Goal: Information Seeking & Learning: Learn about a topic

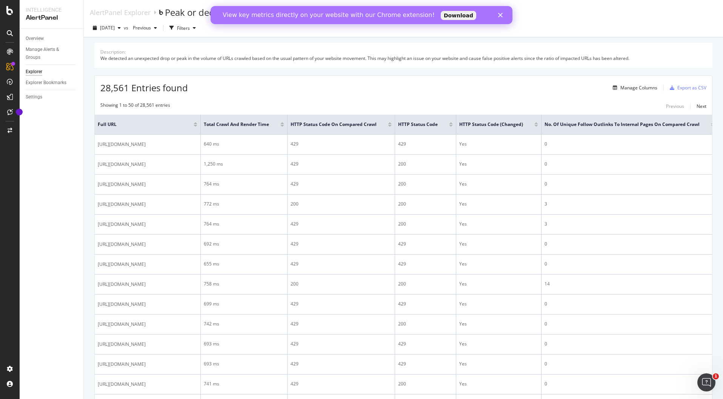
drag, startPoint x: 175, startPoint y: 145, endPoint x: 81, endPoint y: 142, distance: 94.0
click at [81, 142] on div "Intelligence AlertPanel Overview Manage Alerts & Groups Explorer Explorer Bookm…" at bounding box center [371, 199] width 703 height 399
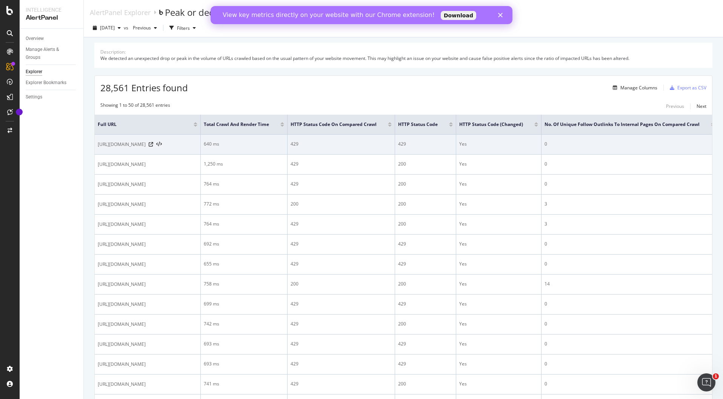
drag, startPoint x: 221, startPoint y: 145, endPoint x: 95, endPoint y: 141, distance: 126.4
click at [95, 141] on td "[URL][DOMAIN_NAME]" at bounding box center [148, 145] width 106 height 20
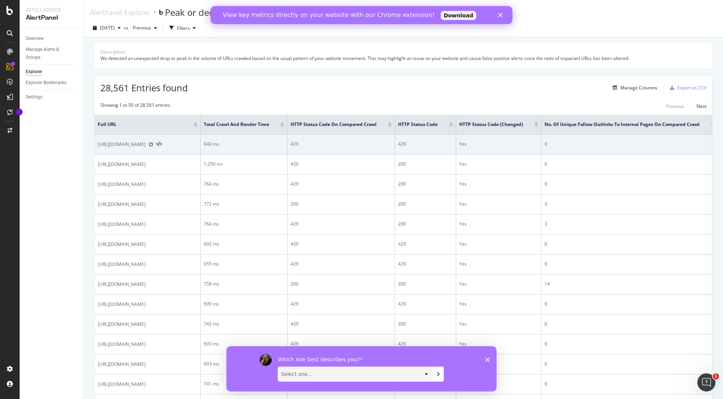
click at [153, 145] on icon at bounding box center [151, 144] width 5 height 5
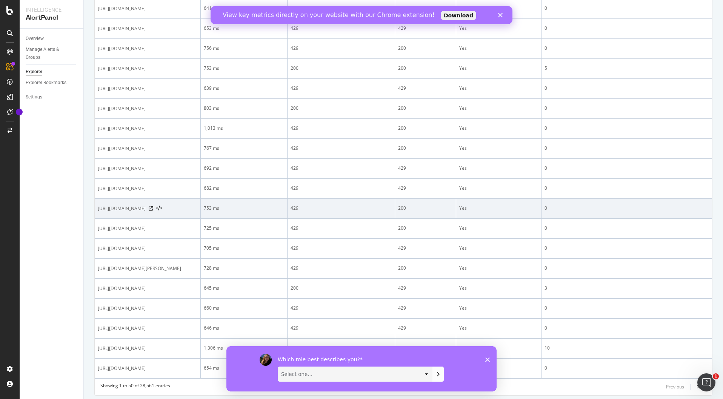
scroll to position [784, 0]
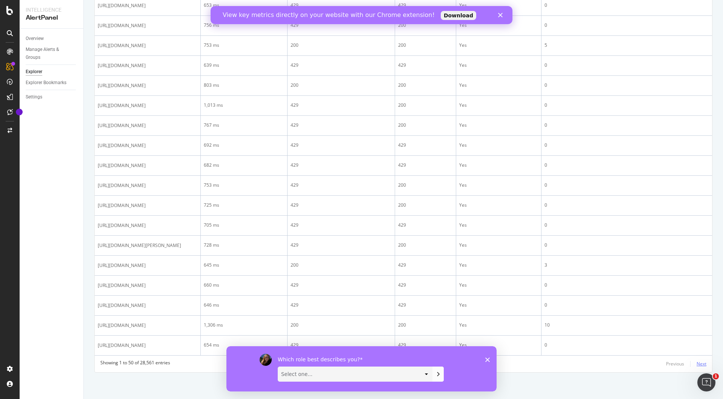
click at [698, 361] on div "Next" at bounding box center [702, 364] width 10 height 6
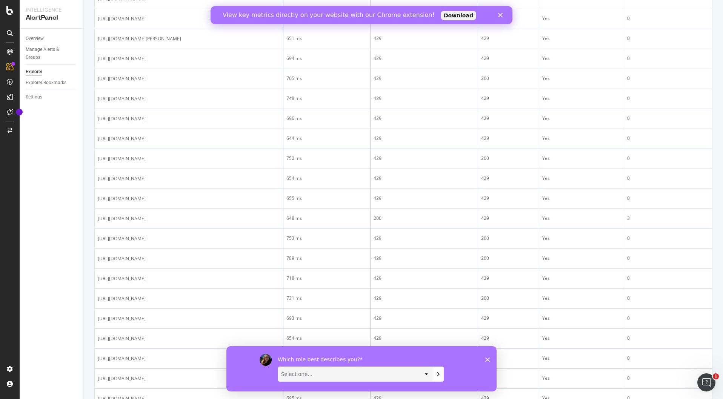
scroll to position [0, 0]
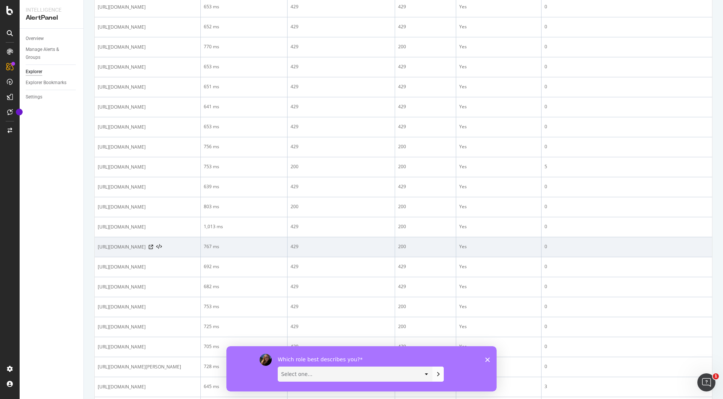
scroll to position [784, 0]
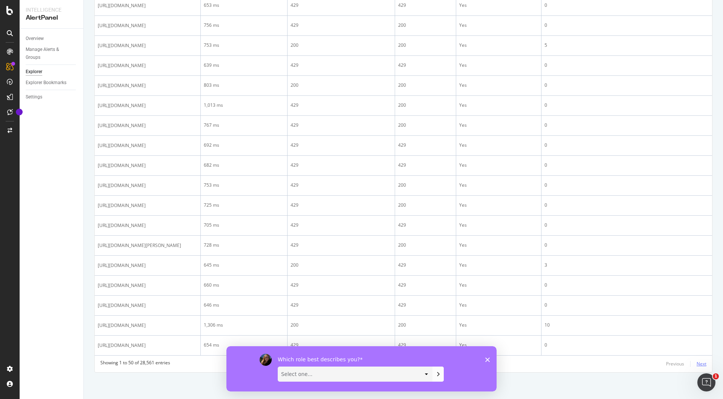
click at [697, 365] on div "Next" at bounding box center [702, 364] width 10 height 6
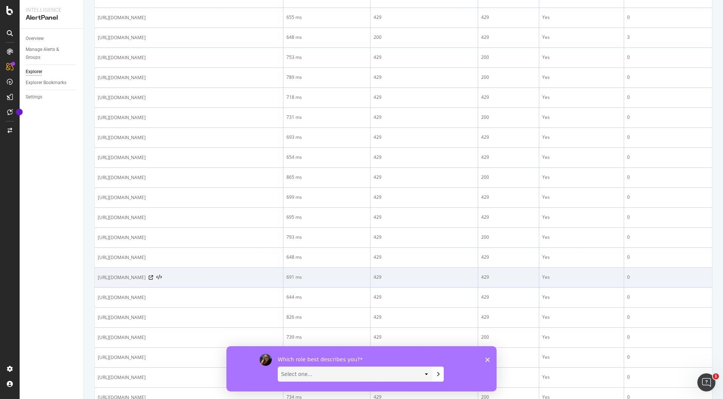
scroll to position [821, 0]
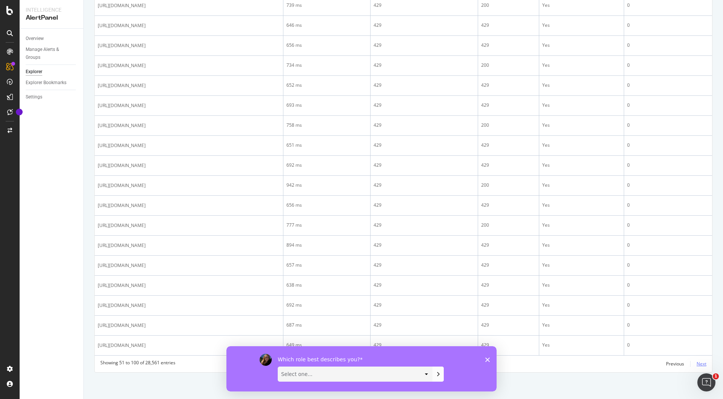
click at [698, 365] on div "Next" at bounding box center [702, 364] width 10 height 6
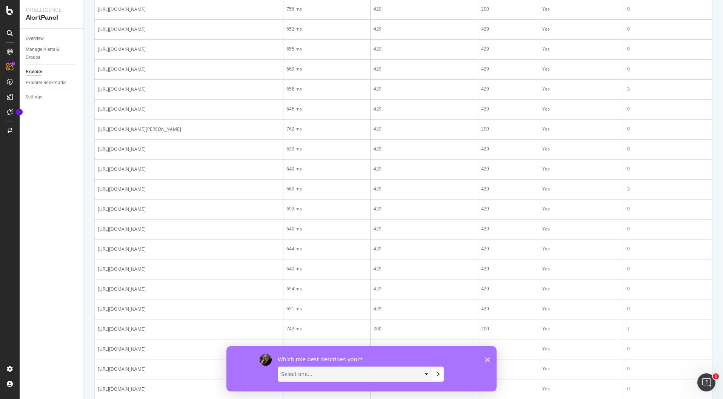
scroll to position [0, 0]
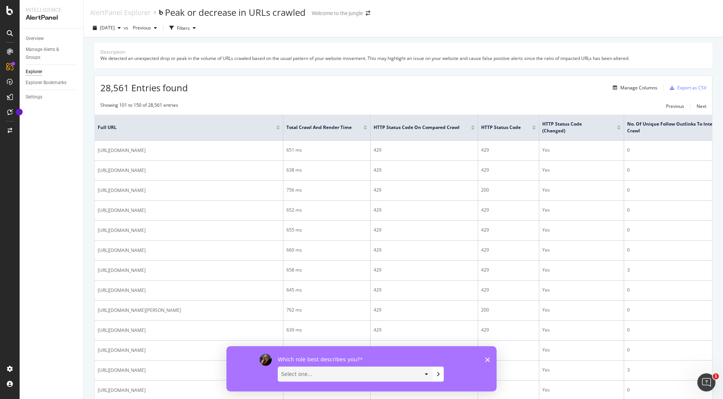
click at [174, 12] on div "Peak or decrease in URLs crawled" at bounding box center [235, 12] width 141 height 13
click at [115, 26] on span "[DATE]" at bounding box center [107, 28] width 15 height 6
click at [145, 41] on div "28.6K URLs" at bounding box center [155, 43] width 25 height 7
click at [115, 29] on span "[DATE]" at bounding box center [107, 28] width 15 height 6
click at [345, 53] on div "Description:" at bounding box center [403, 52] width 606 height 6
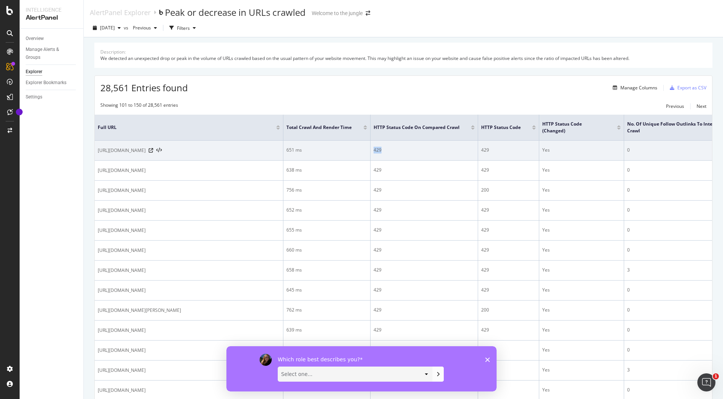
drag, startPoint x: 388, startPoint y: 150, endPoint x: 375, endPoint y: 155, distance: 14.0
click at [373, 151] on td "429" at bounding box center [425, 151] width 108 height 20
